Goal: Find contact information: Find contact information

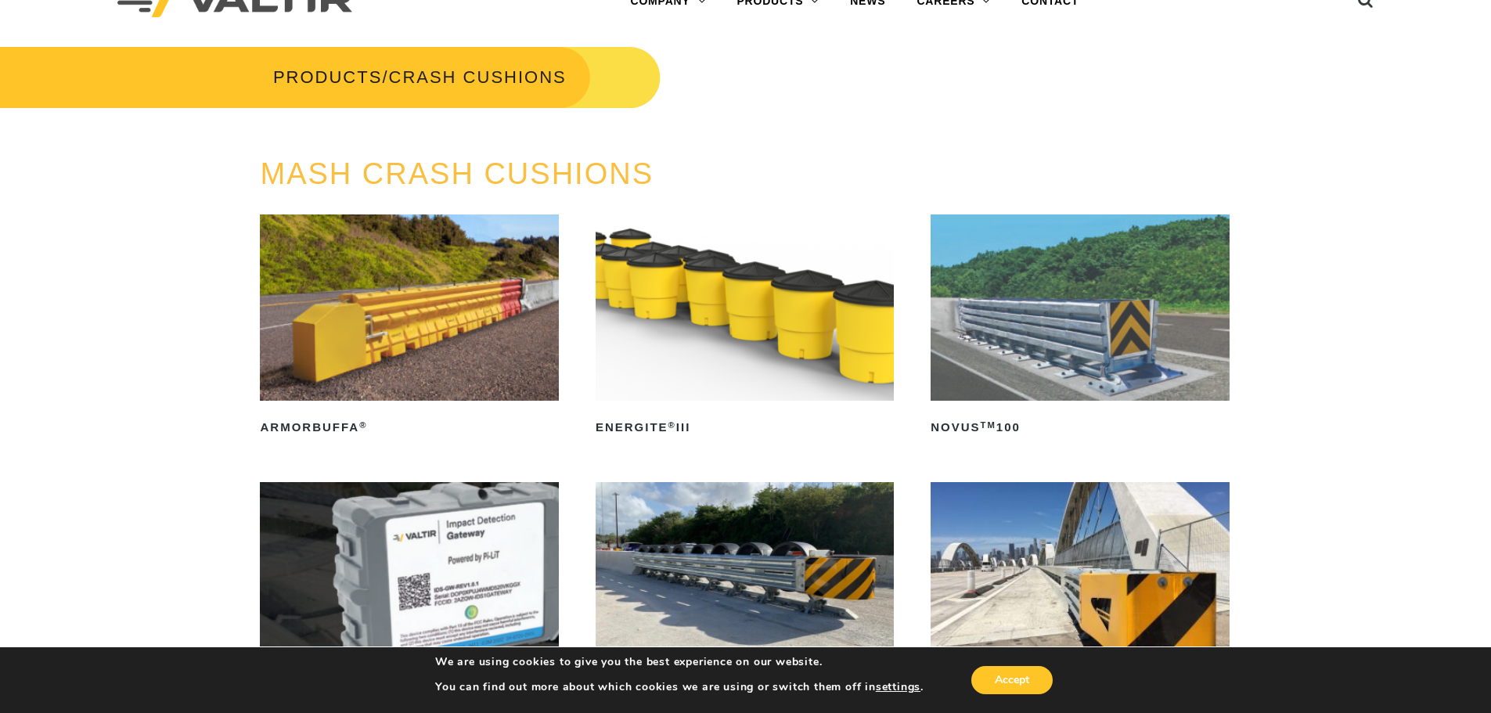
scroll to position [78, 0]
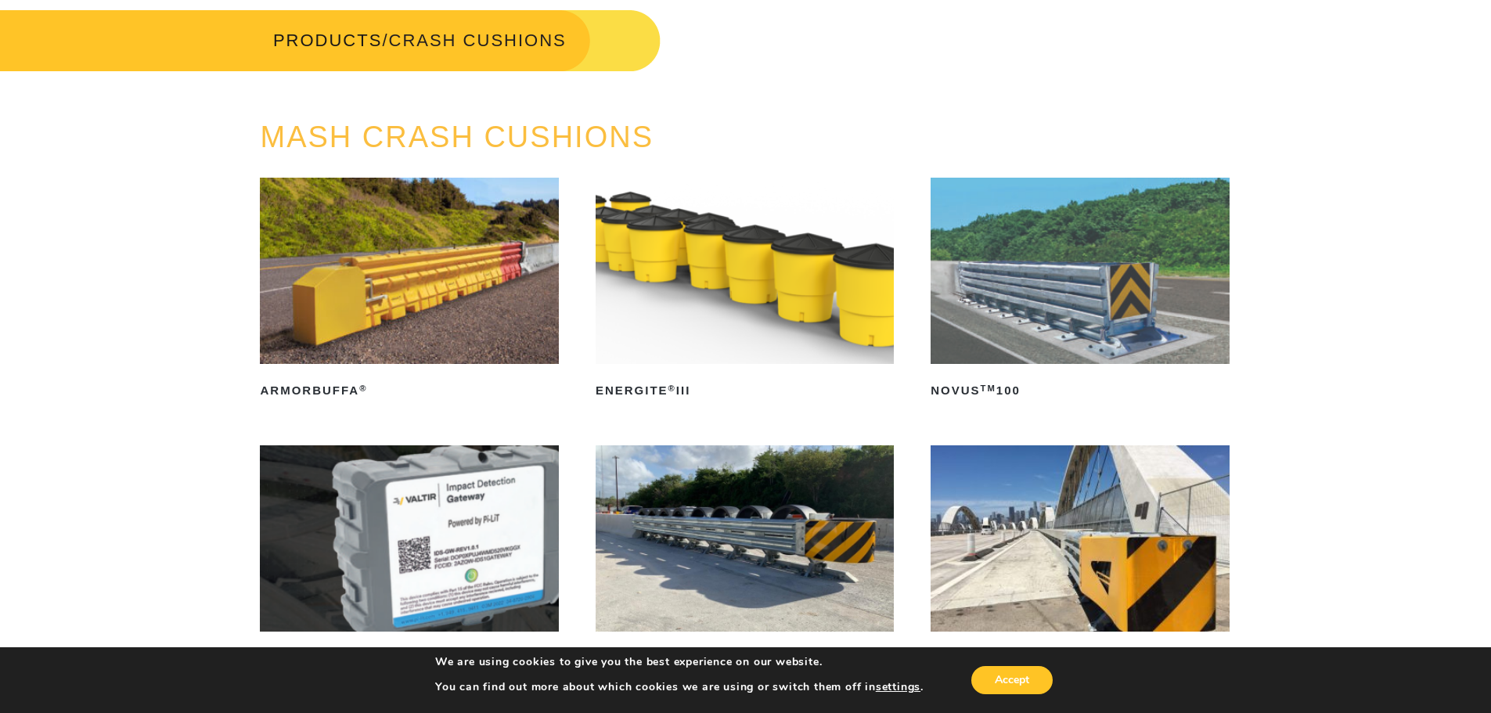
click at [1046, 264] on img at bounding box center [1080, 271] width 298 height 186
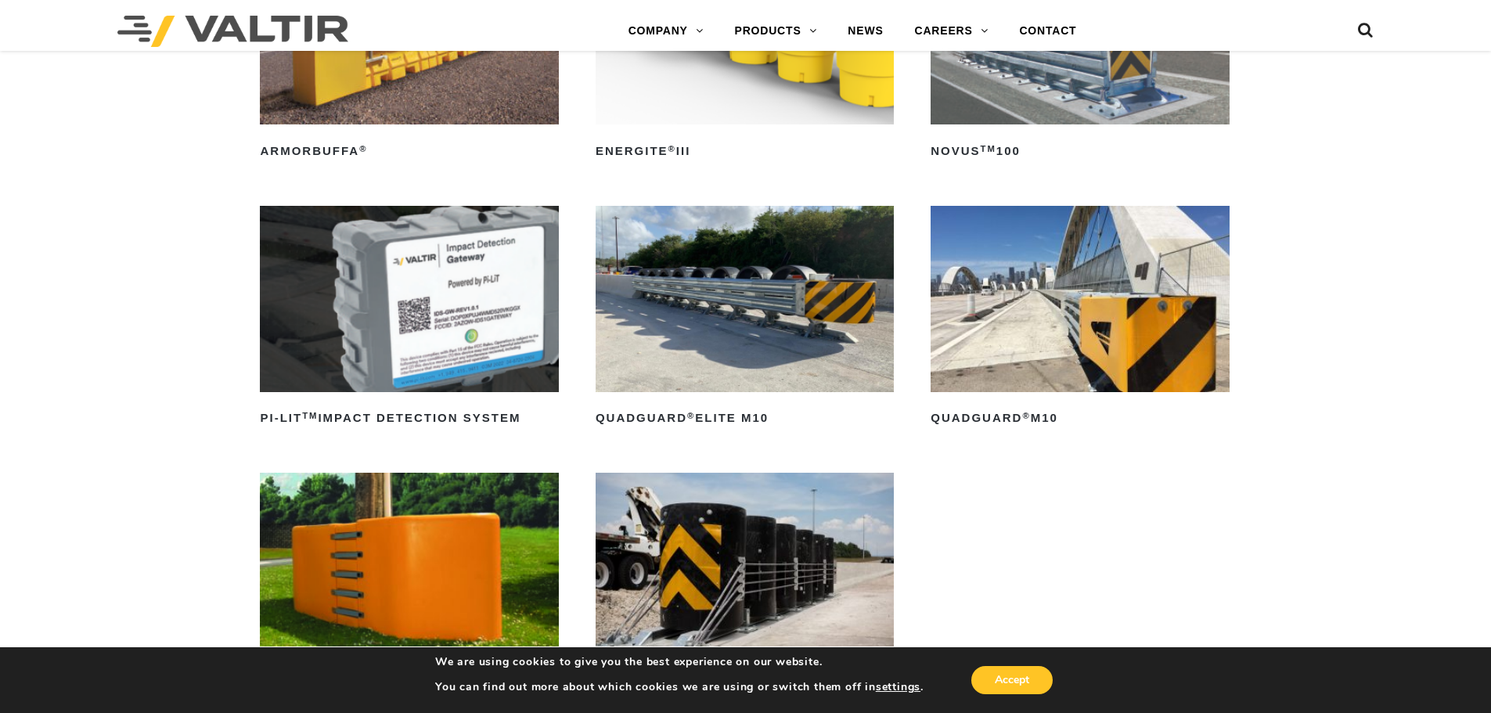
scroll to position [235, 0]
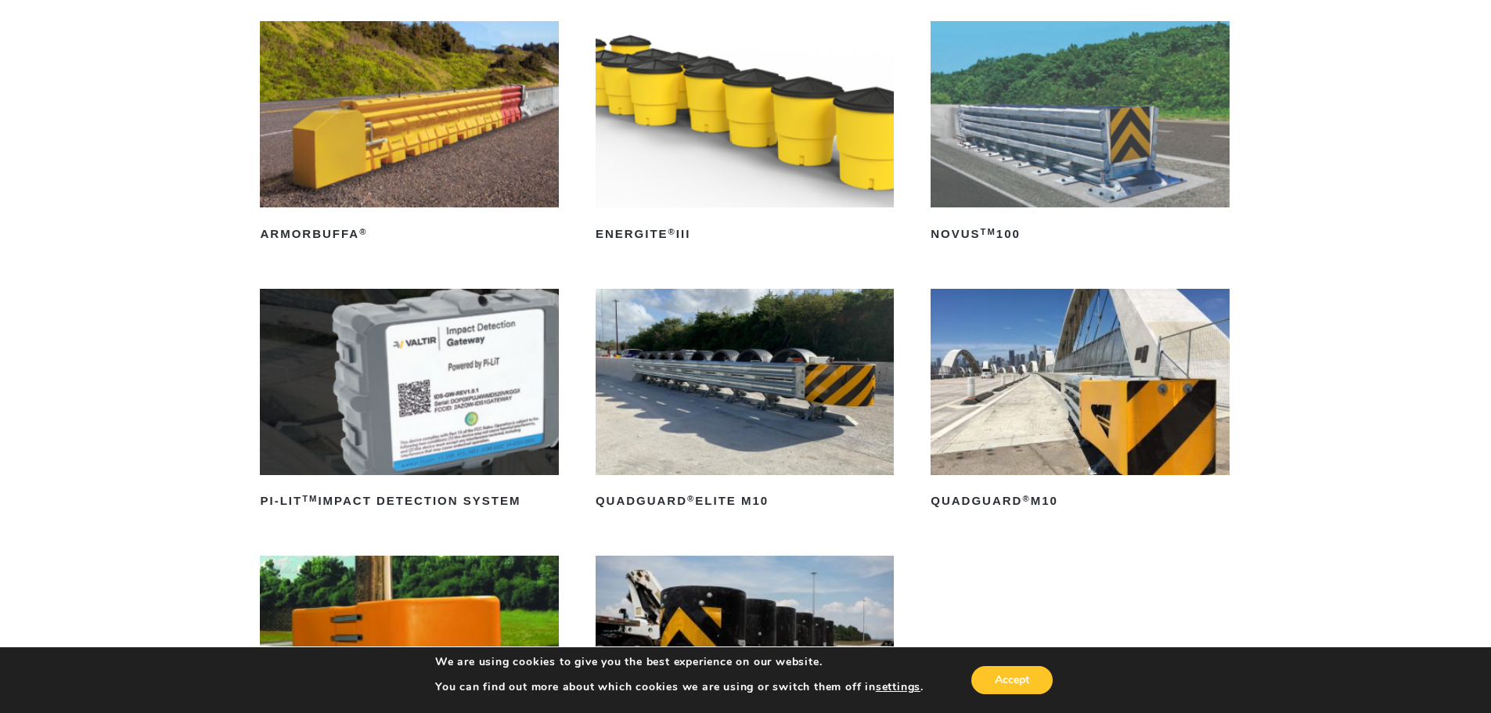
click at [1069, 365] on img at bounding box center [1080, 382] width 298 height 186
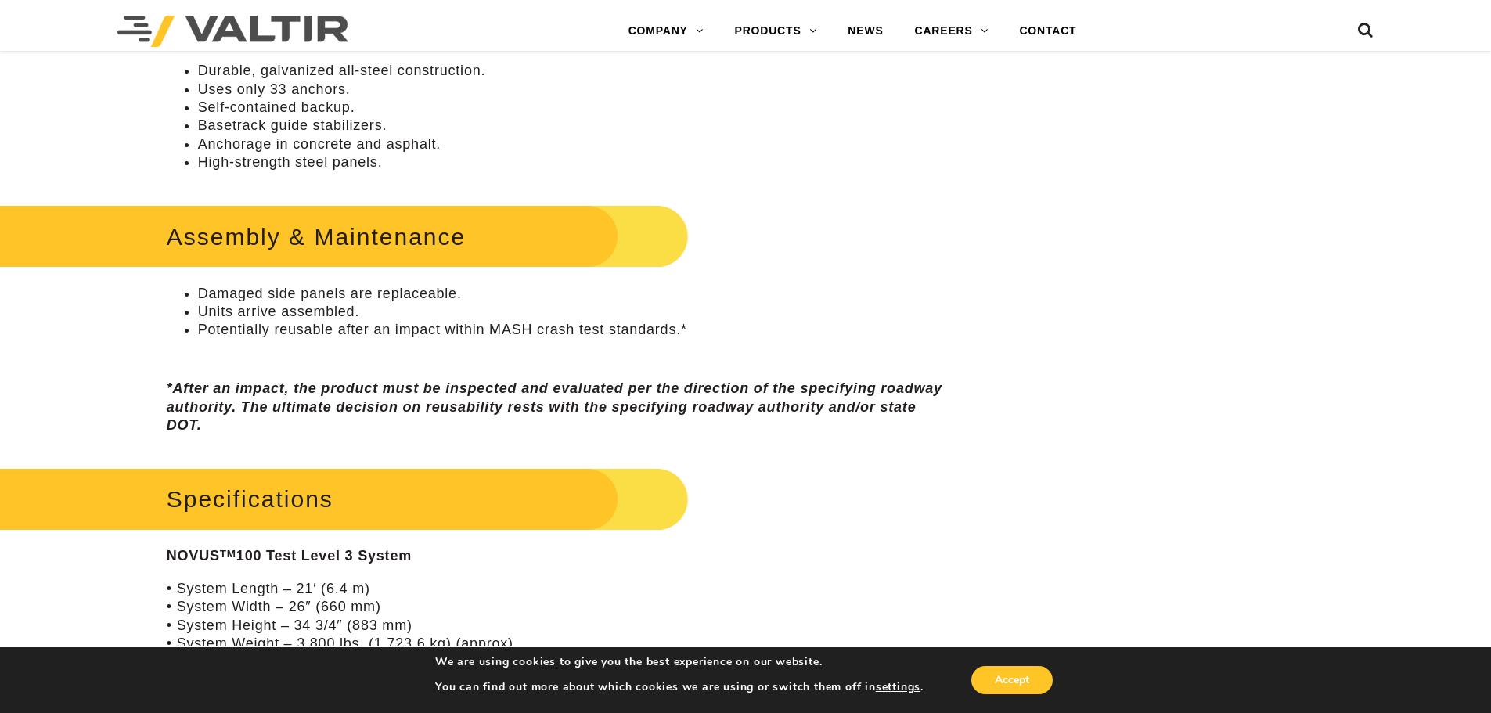
scroll to position [861, 0]
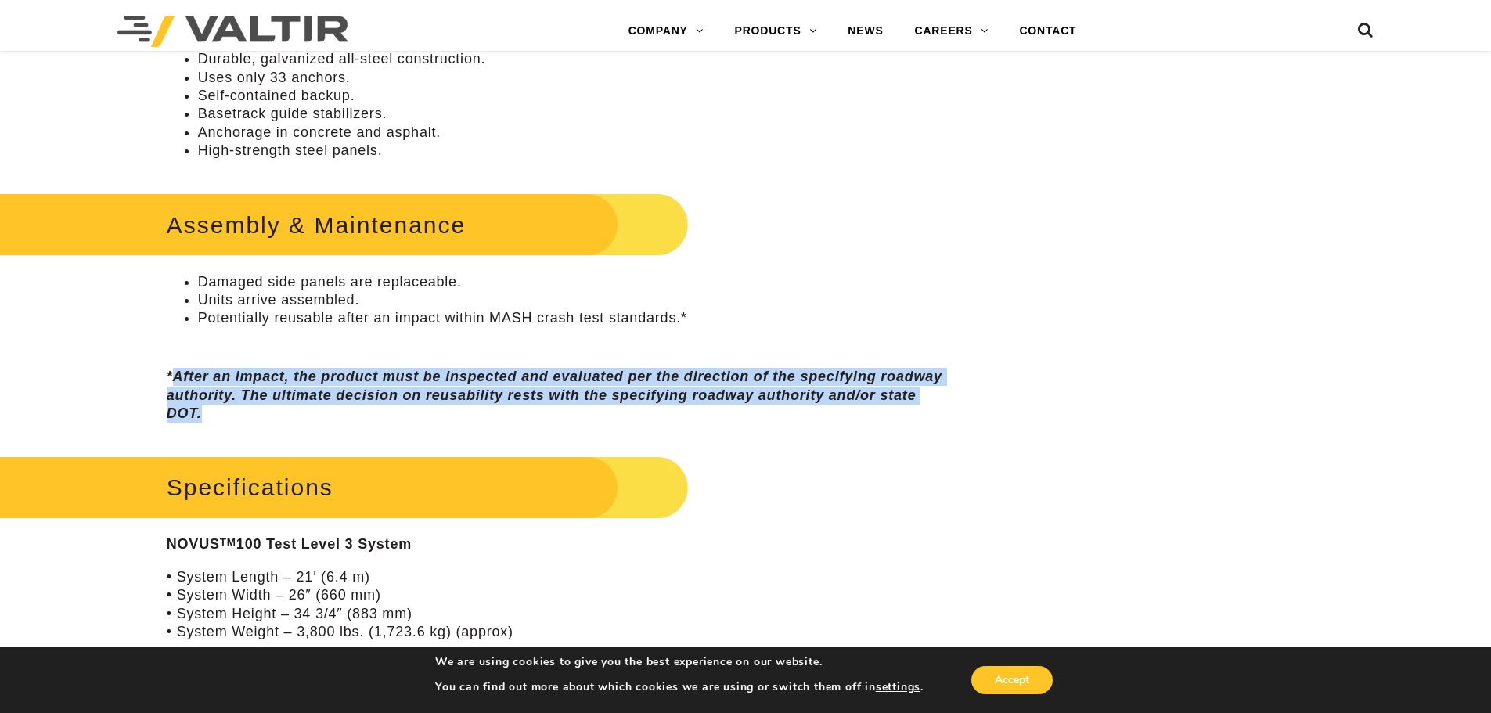
drag, startPoint x: 174, startPoint y: 370, endPoint x: 326, endPoint y: 413, distance: 157.9
click at [326, 413] on p "*After an impact, the product must be inspected and evaluated per the direction…" at bounding box center [559, 395] width 785 height 55
click at [355, 398] on em "*After an impact, the product must be inspected and evaluated per the direction…" at bounding box center [555, 395] width 776 height 52
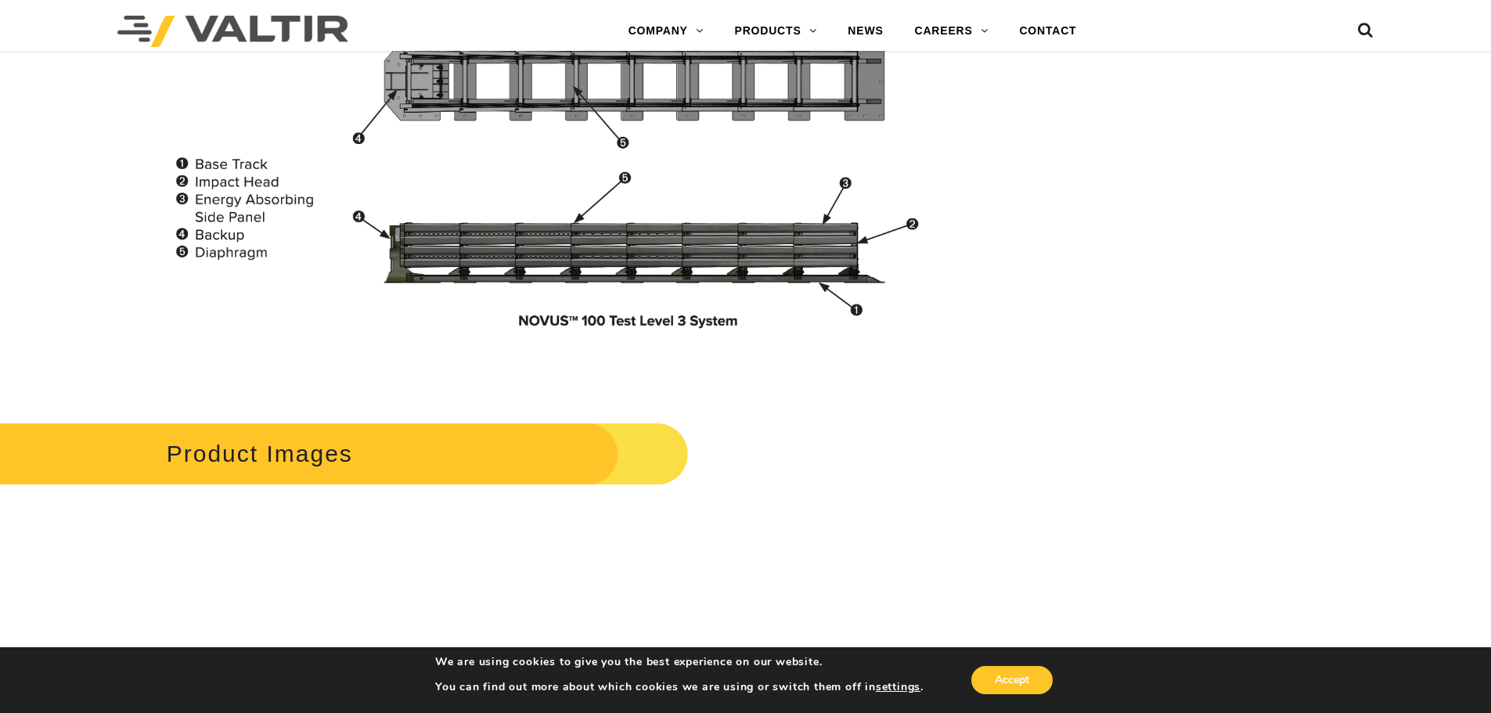
scroll to position [1250, 0]
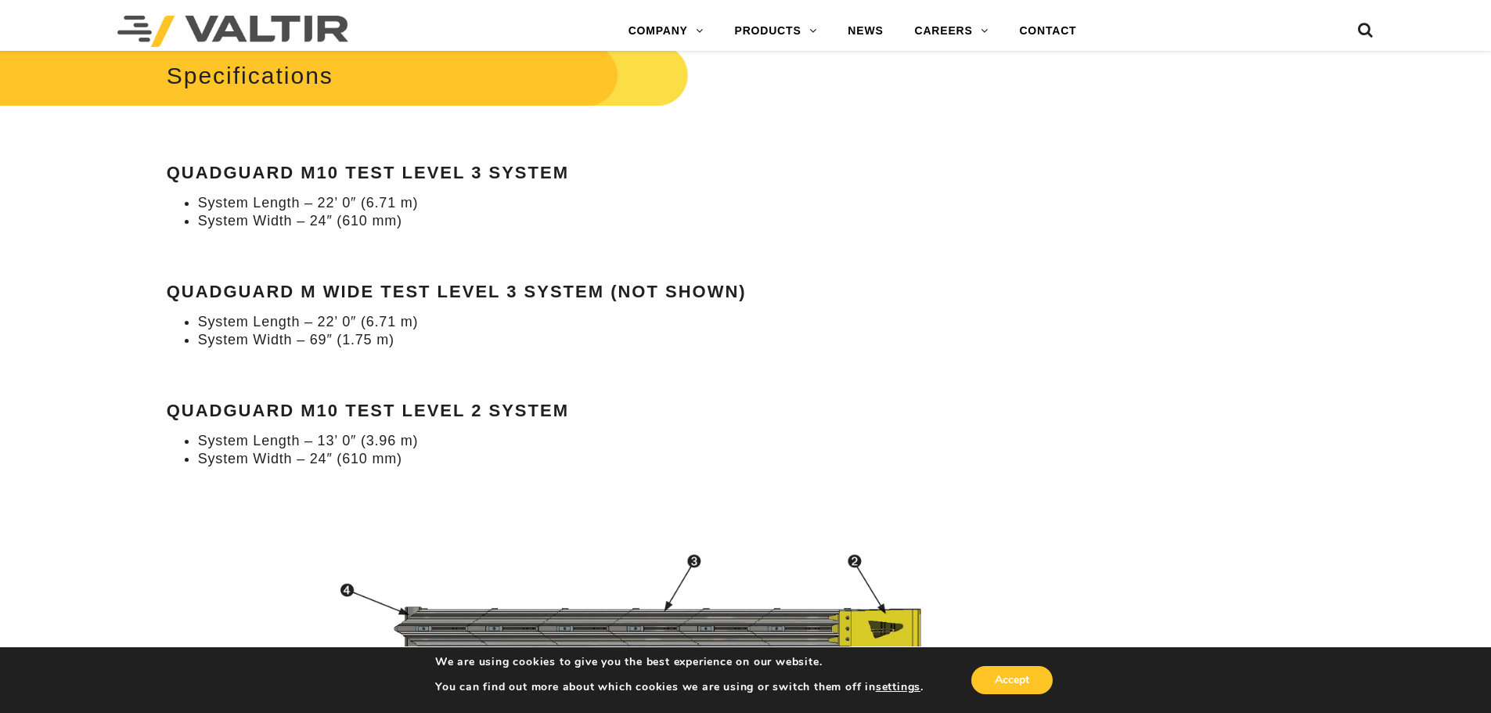
scroll to position [1409, 0]
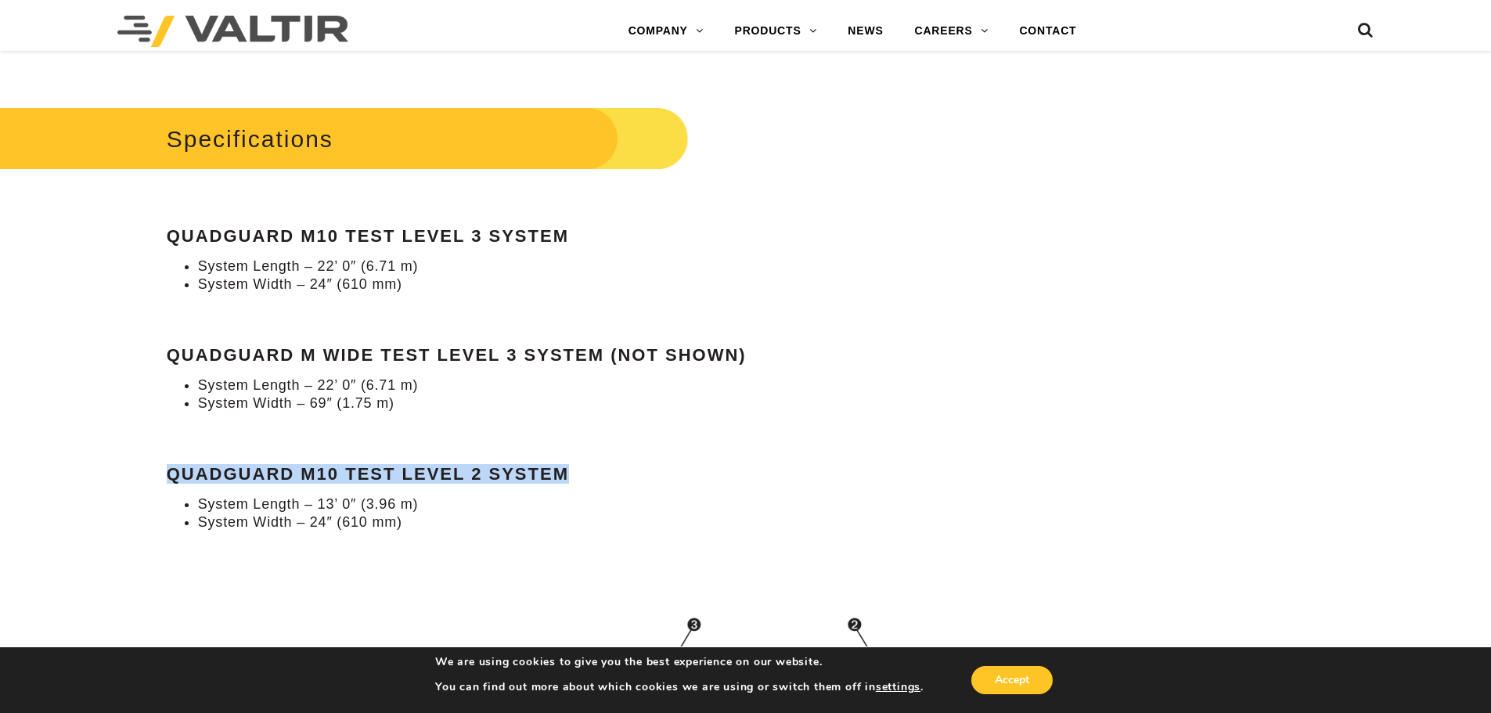
drag, startPoint x: 576, startPoint y: 463, endPoint x: 164, endPoint y: 455, distance: 412.7
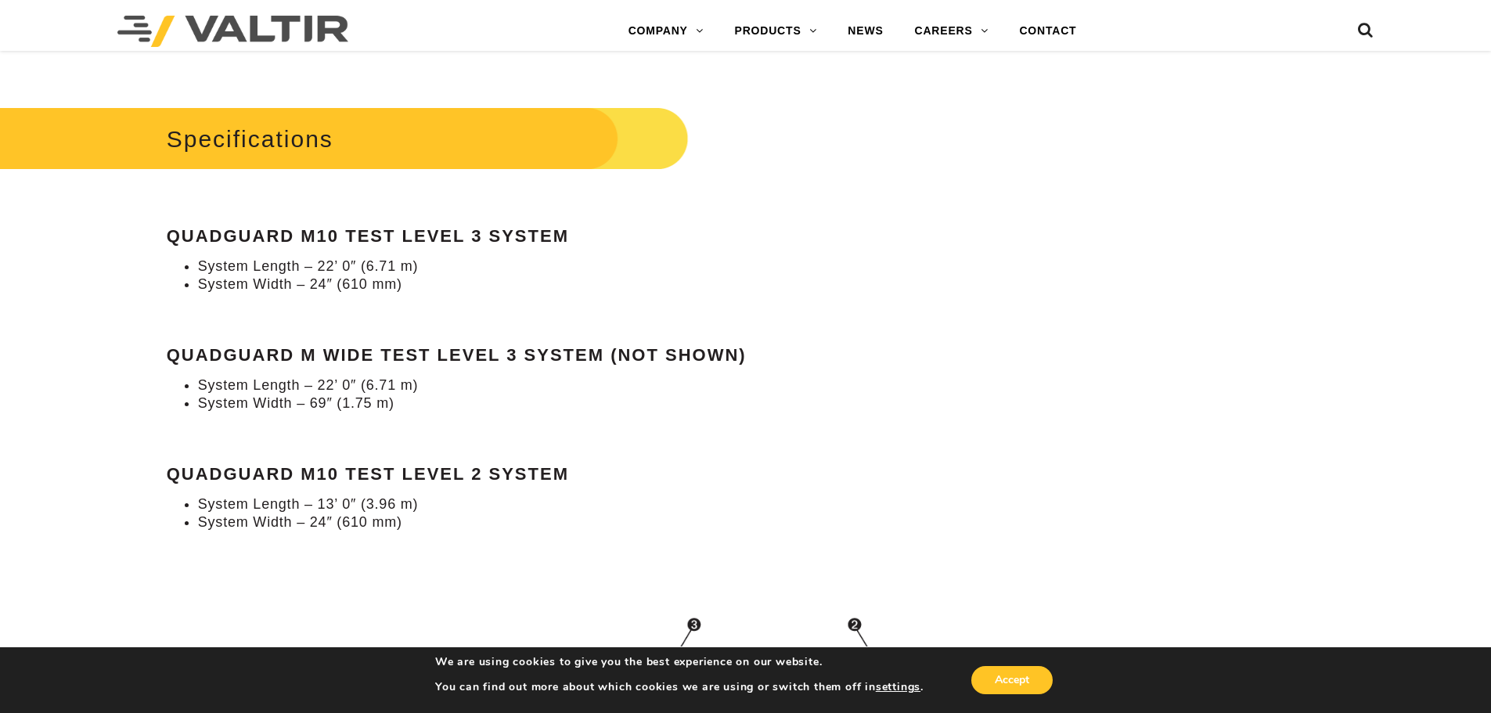
click at [288, 484] on div "Specifications QuadGuard M10 Test Level 3 System System Length – 22’ 0″ (6.71 m…" at bounding box center [559, 318] width 785 height 430
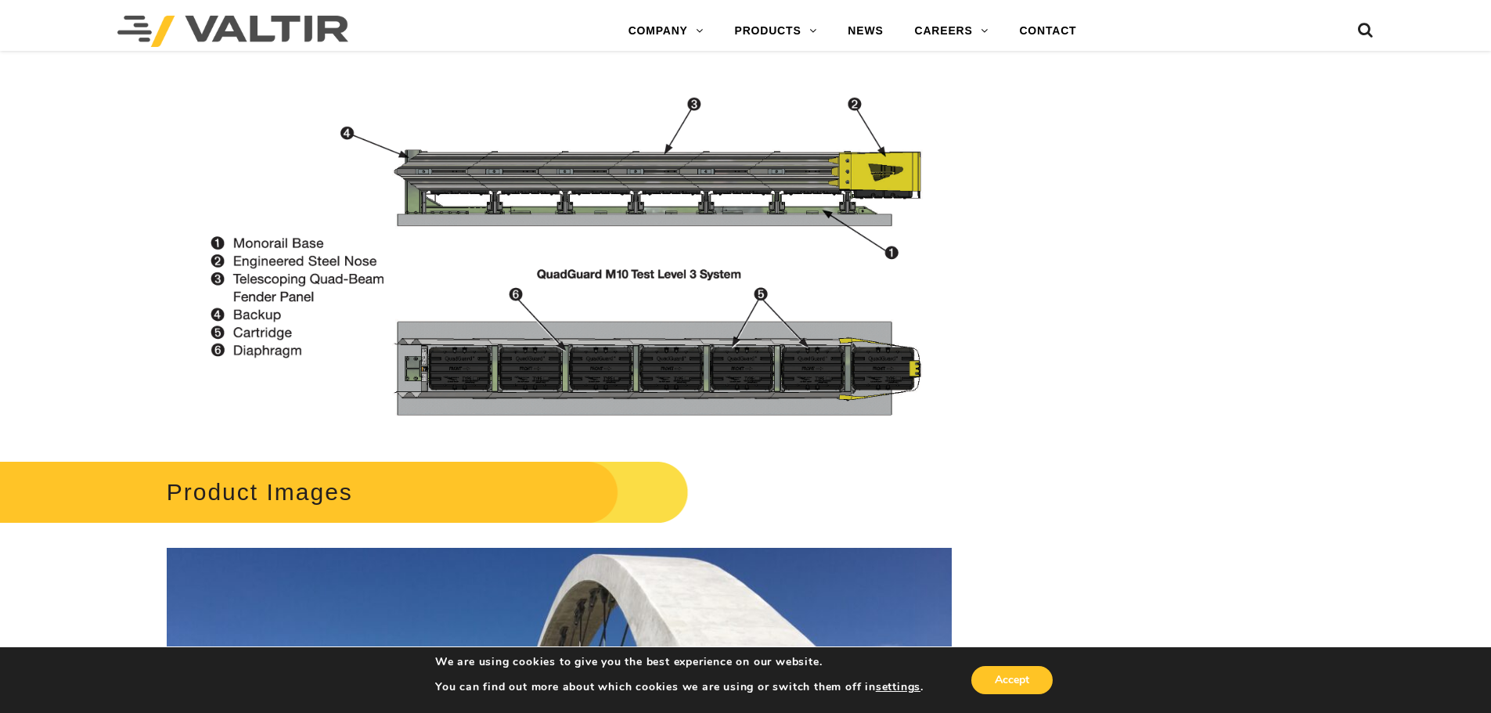
scroll to position [1957, 0]
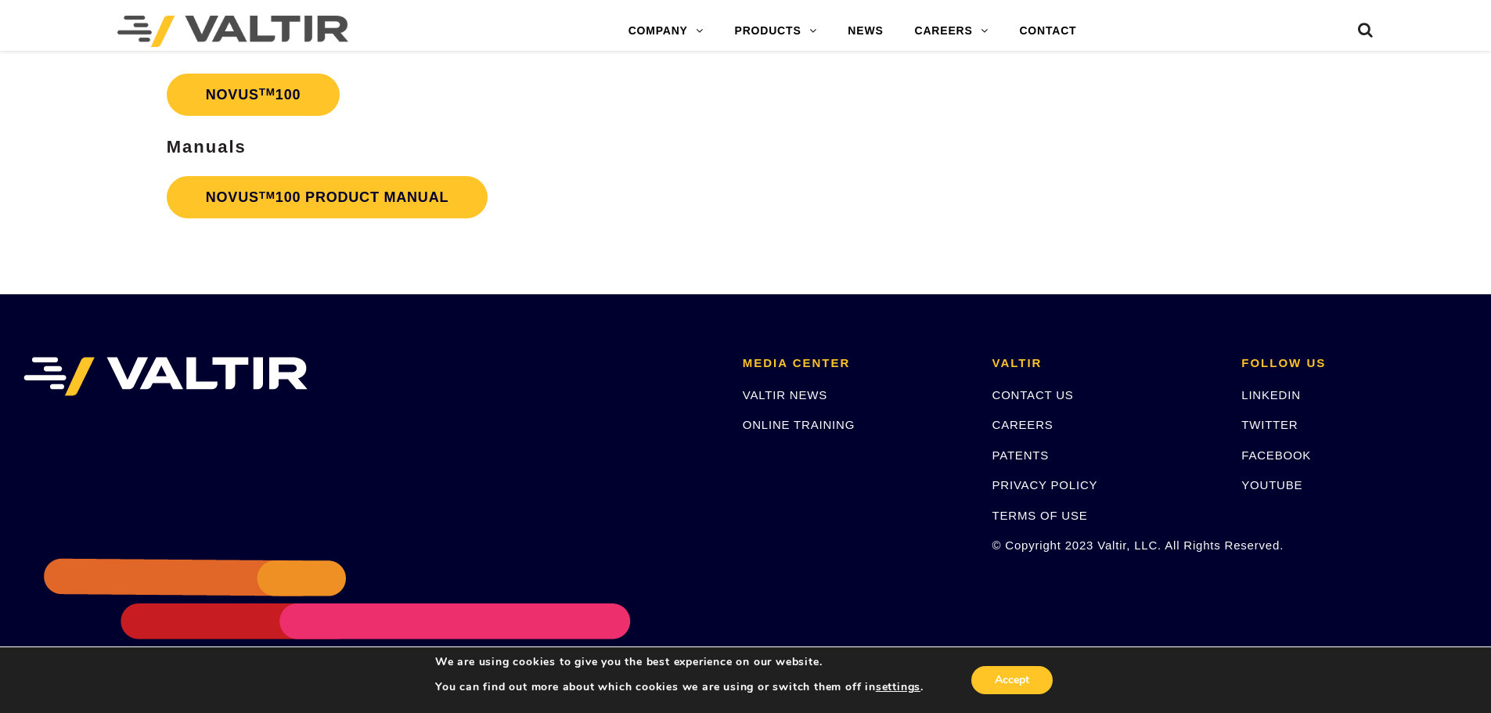
scroll to position [3990, 0]
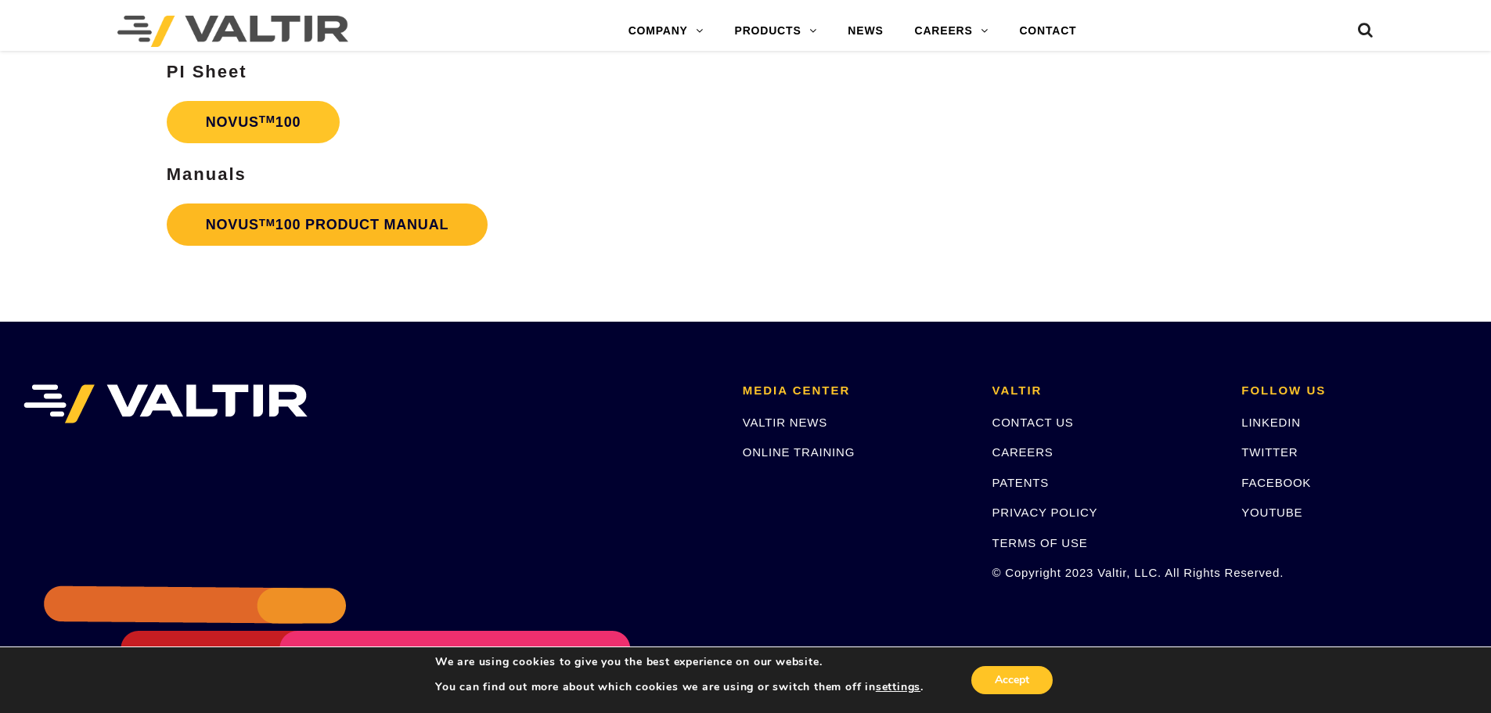
click at [322, 222] on link "NOVUS TM 100 PRODUCT MANUAL" at bounding box center [328, 225] width 322 height 42
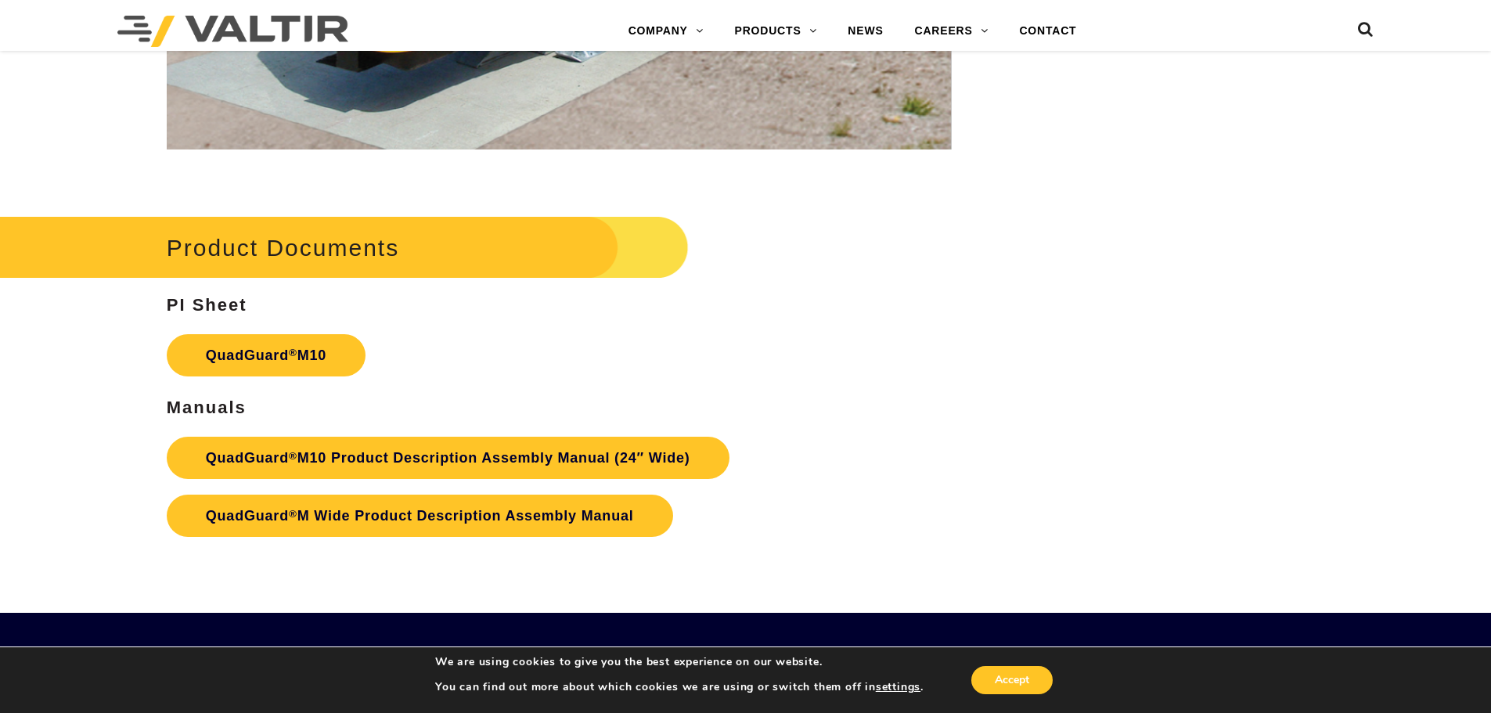
scroll to position [5715, 0]
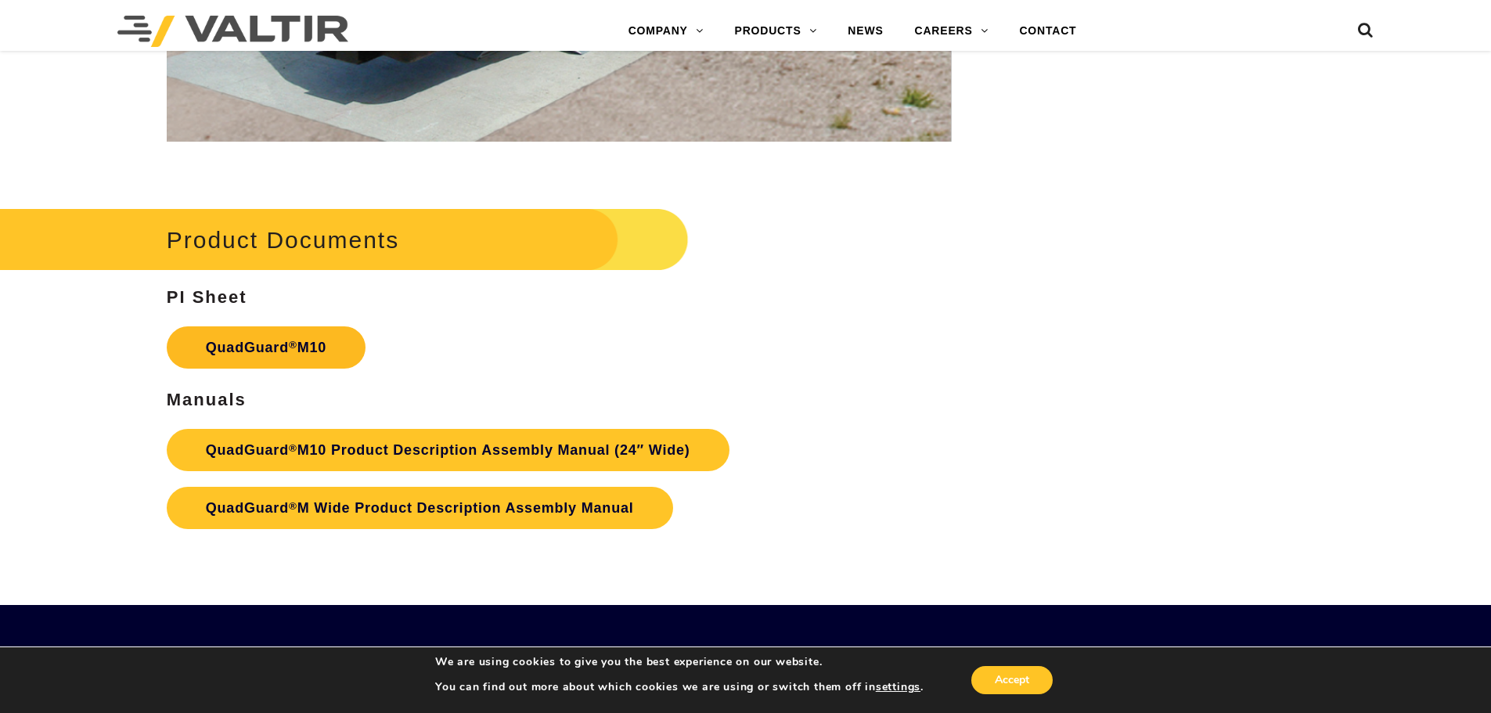
click at [312, 348] on link "QuadGuard ® M10" at bounding box center [266, 347] width 199 height 42
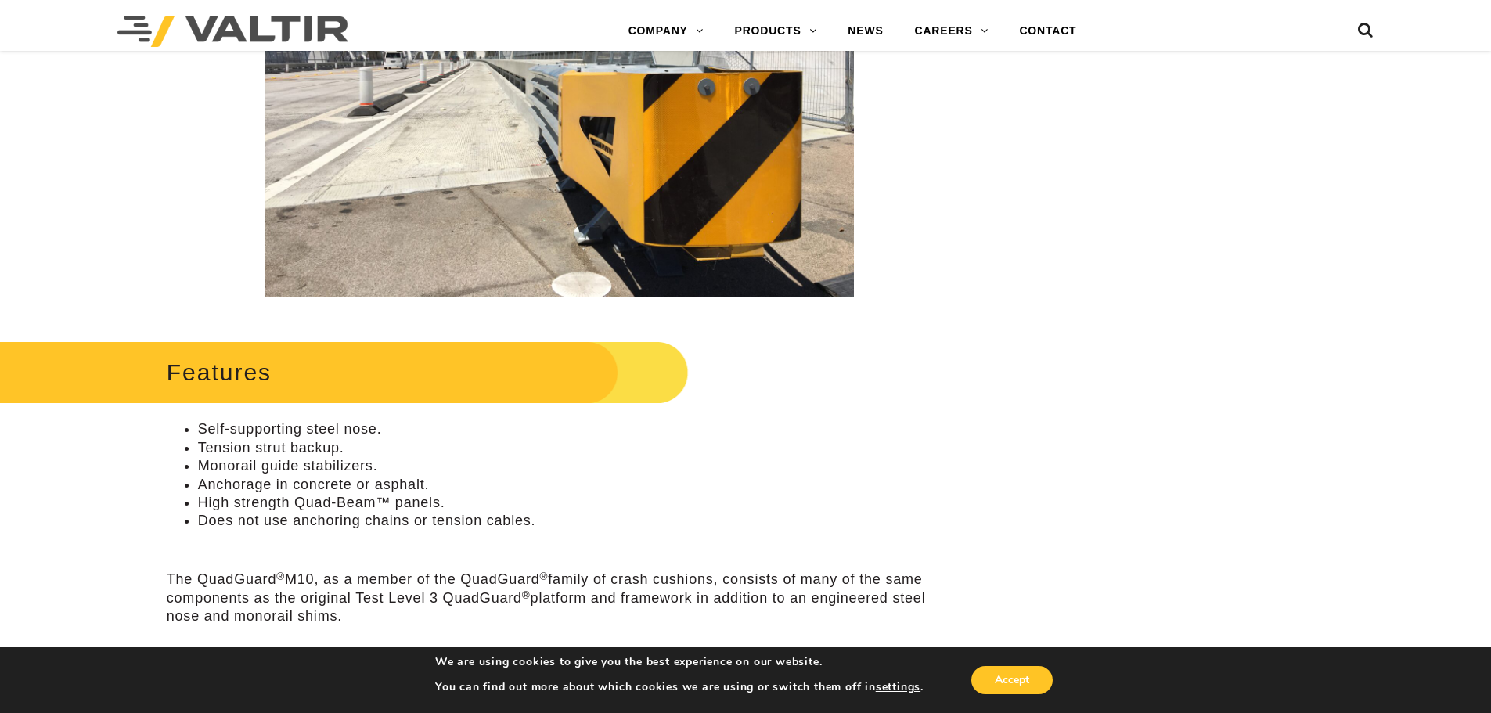
scroll to position [0, 0]
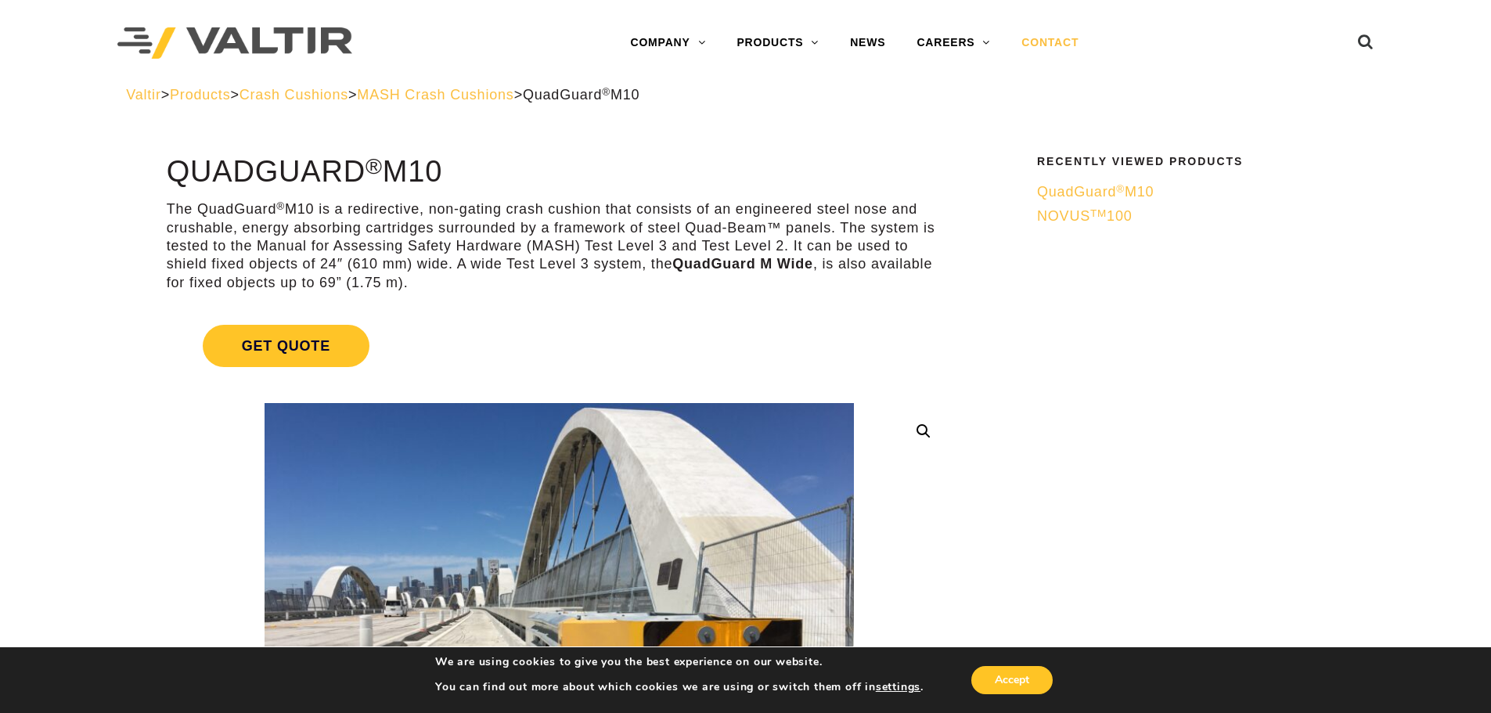
click at [1051, 43] on link "CONTACT" at bounding box center [1050, 42] width 88 height 31
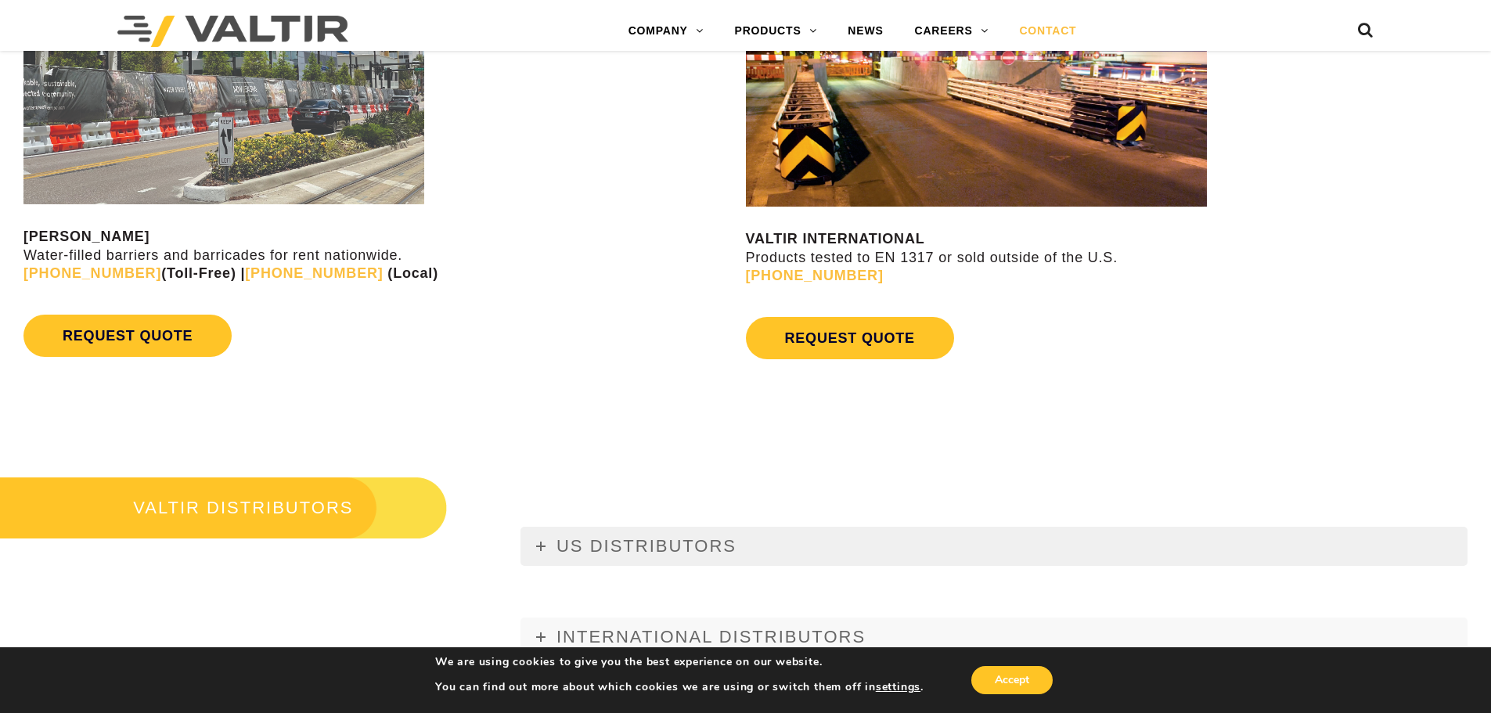
scroll to position [1633, 0]
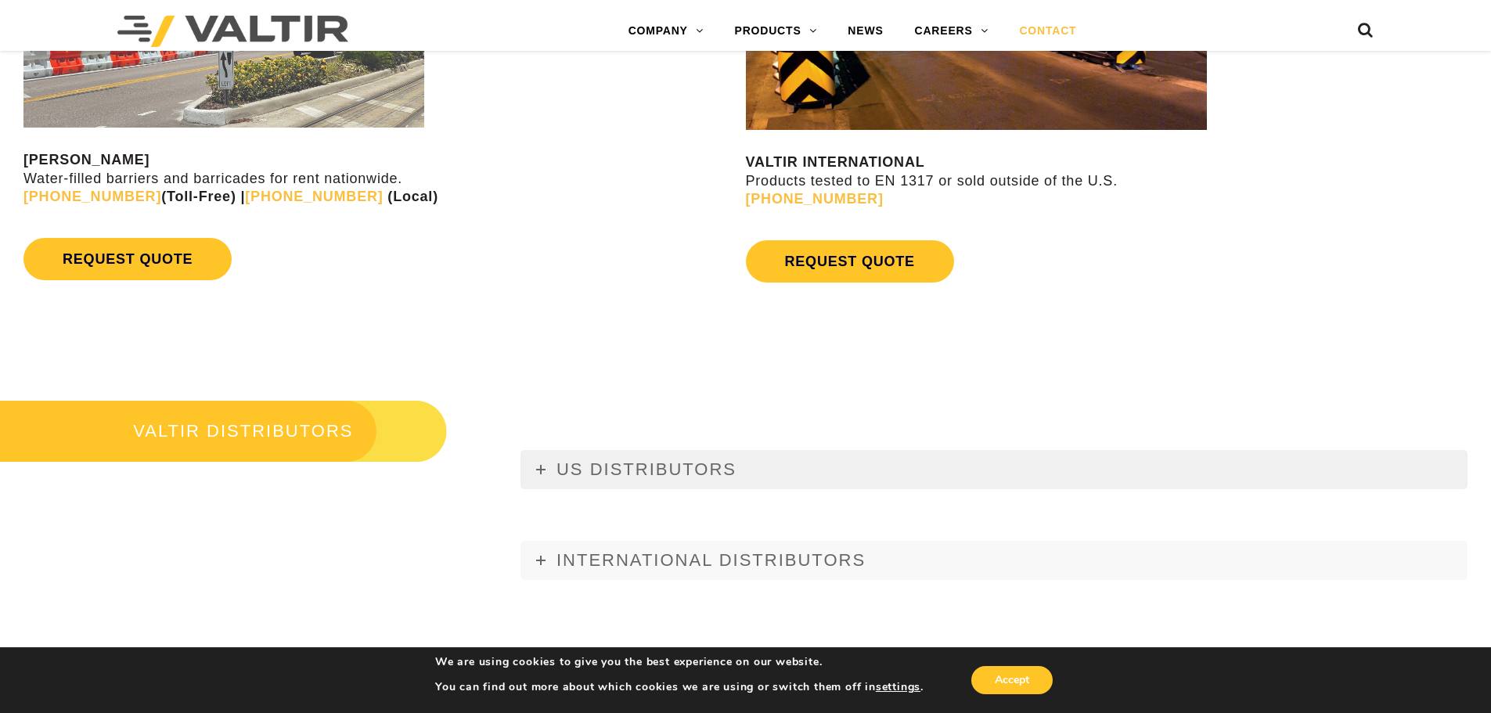
click at [540, 465] on icon at bounding box center [540, 469] width 9 height 9
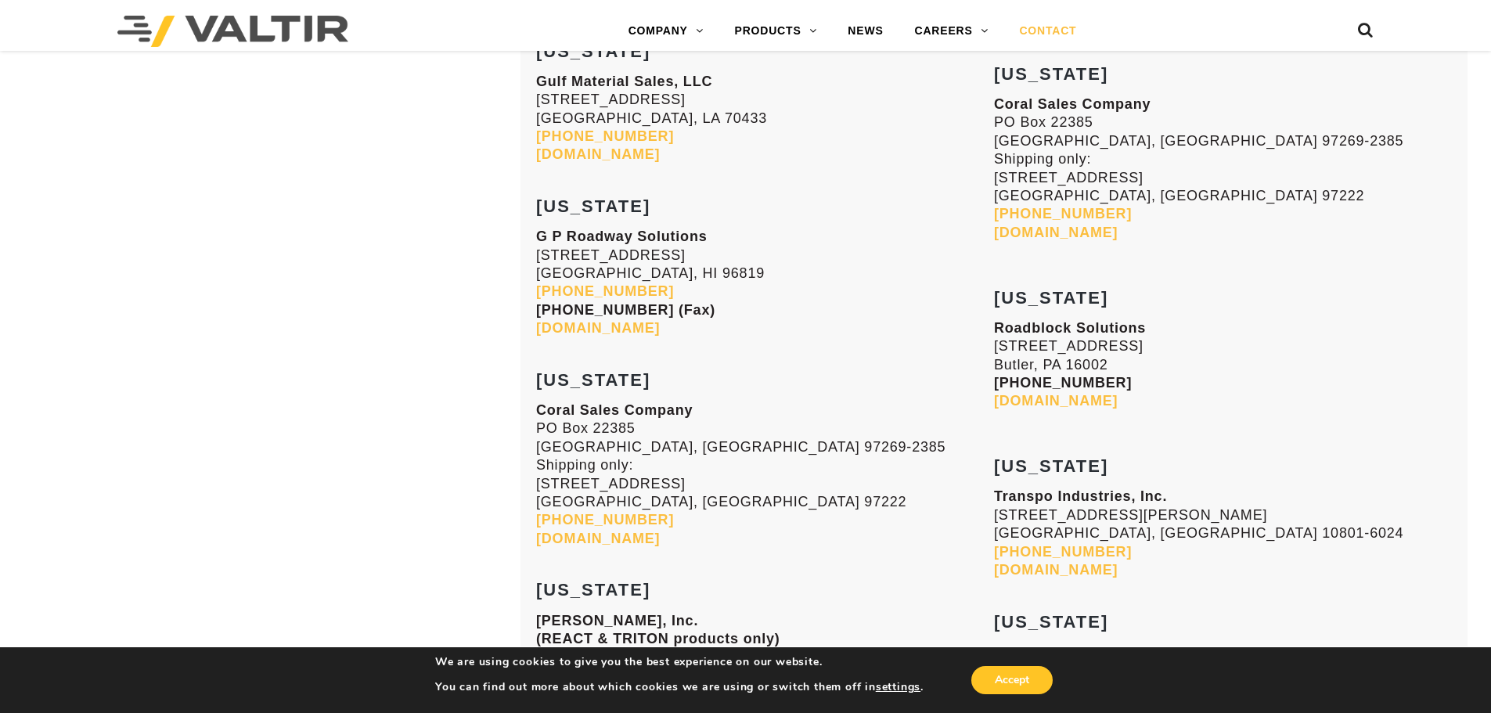
scroll to position [4373, 0]
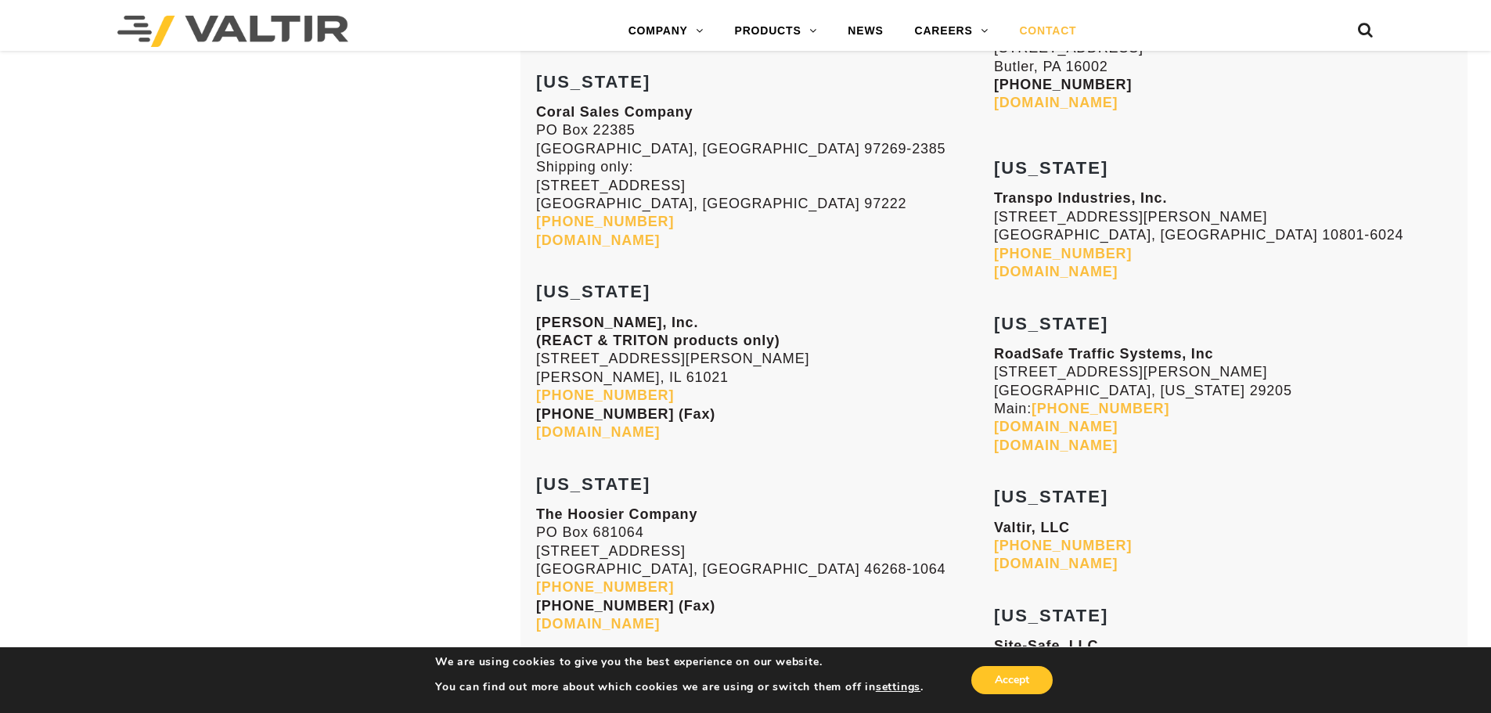
click at [1114, 429] on link "www.sitesafeonline.com" at bounding box center [1056, 427] width 124 height 16
click at [1093, 449] on strong "www.tmatrucksales.com" at bounding box center [1056, 446] width 124 height 16
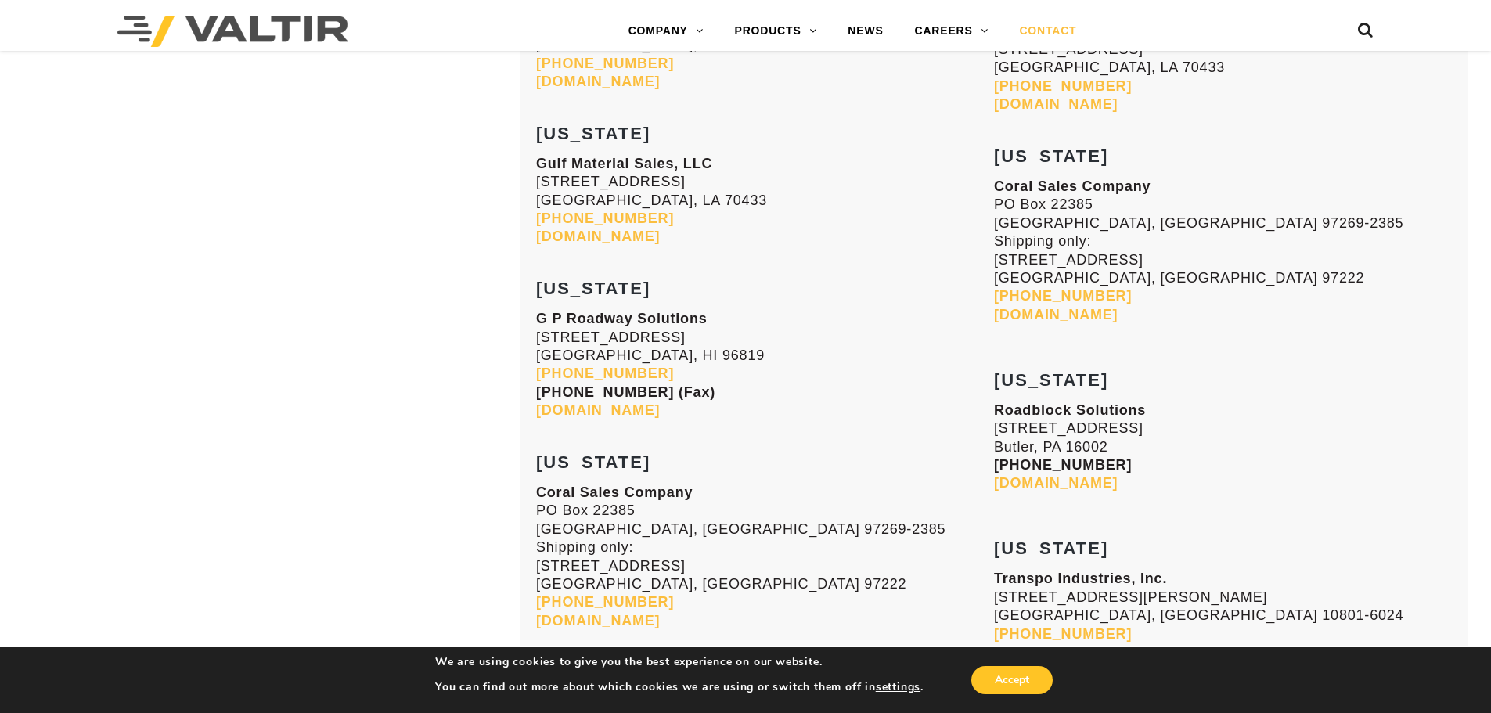
scroll to position [3825, 0]
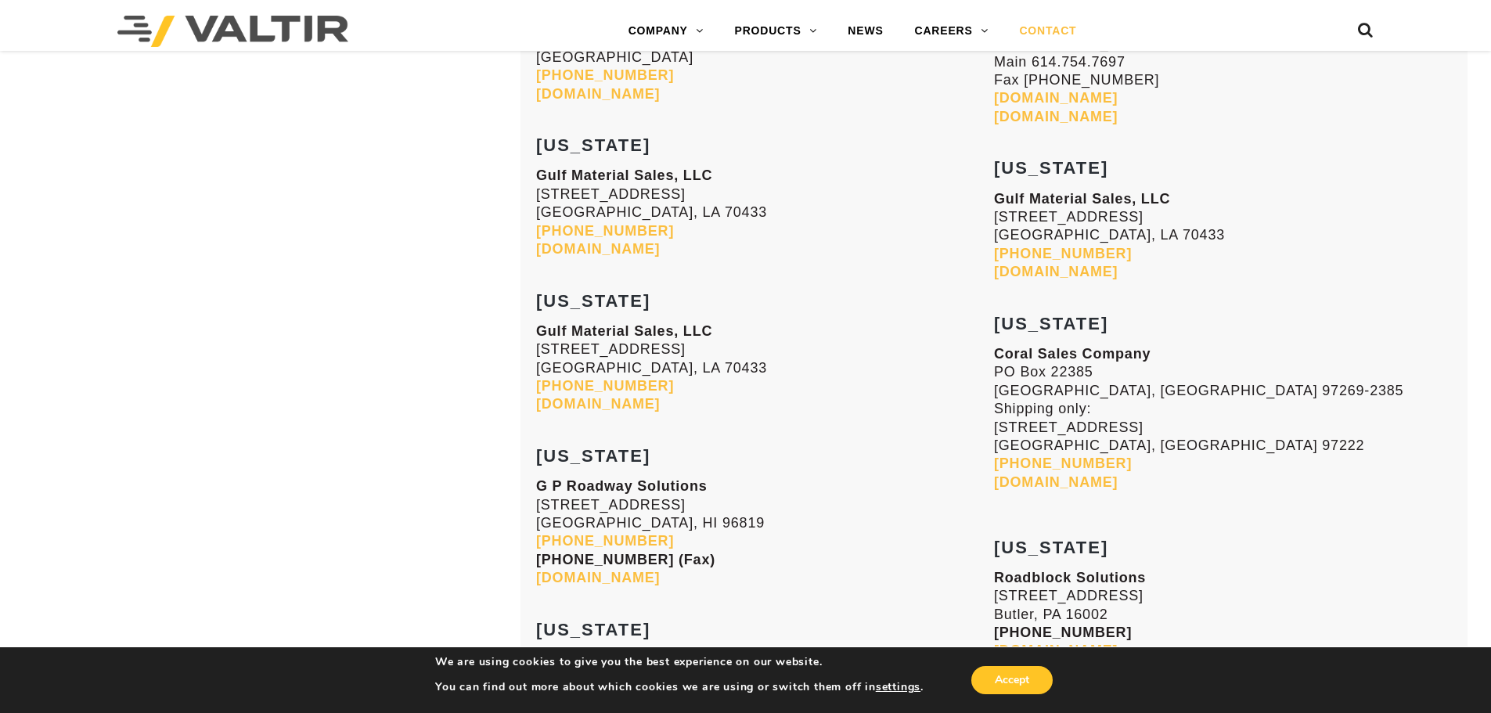
click at [595, 384] on link "985-809-8116" at bounding box center [605, 386] width 138 height 16
click at [647, 401] on link "gulfmaterialsales.com" at bounding box center [598, 404] width 124 height 16
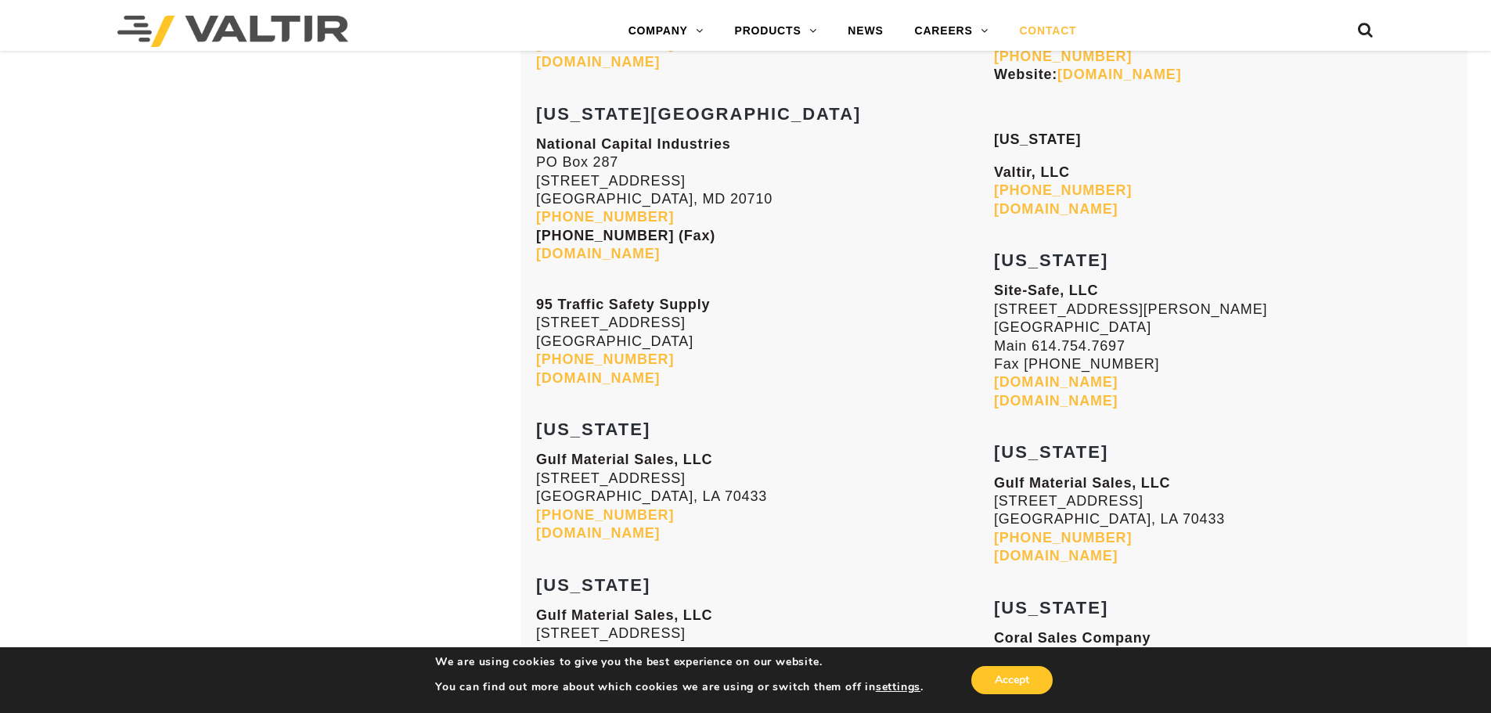
scroll to position [3512, 0]
